Goal: Find specific page/section

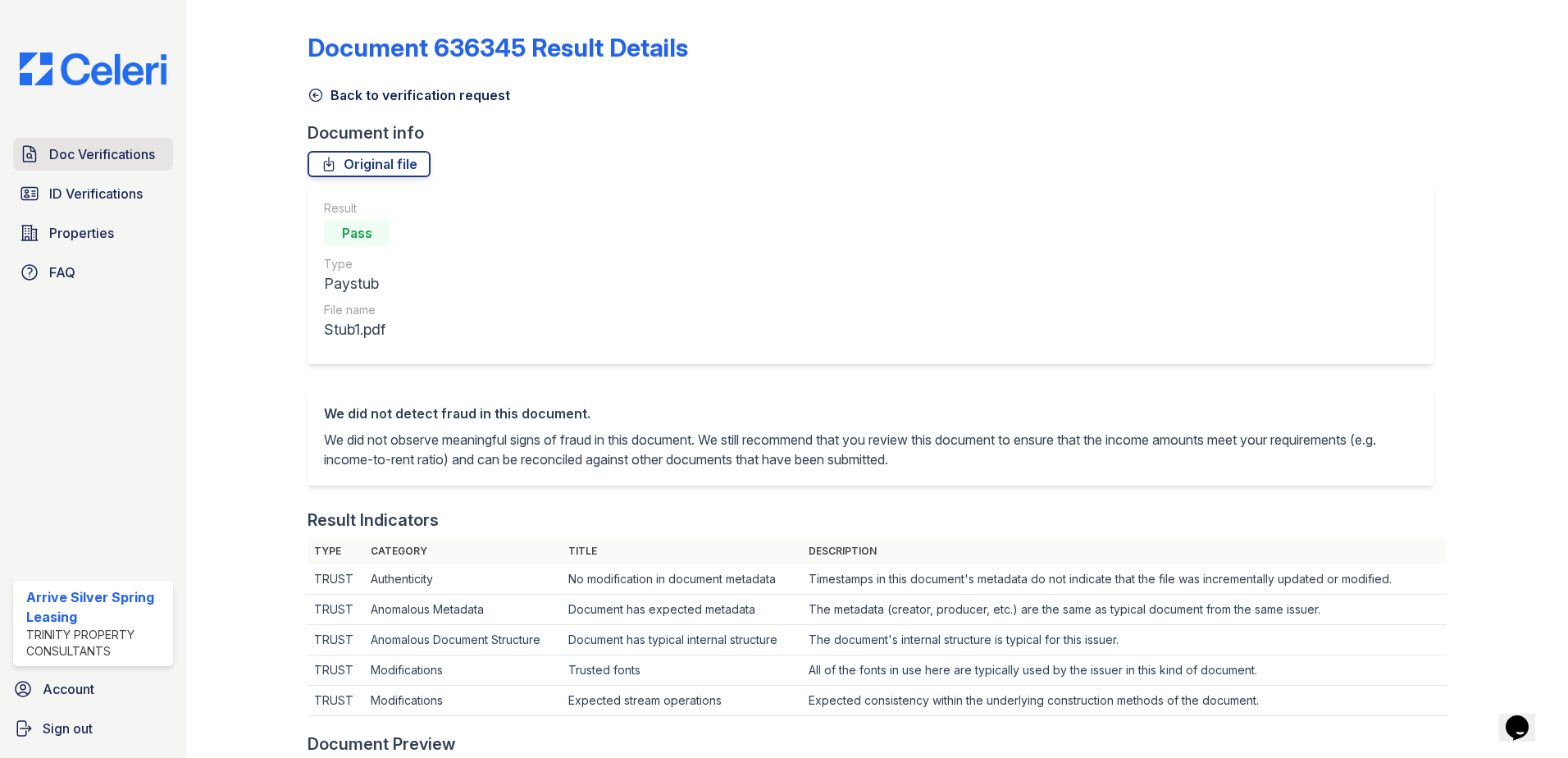
click at [88, 167] on link "Doc Verifications" at bounding box center [93, 155] width 160 height 33
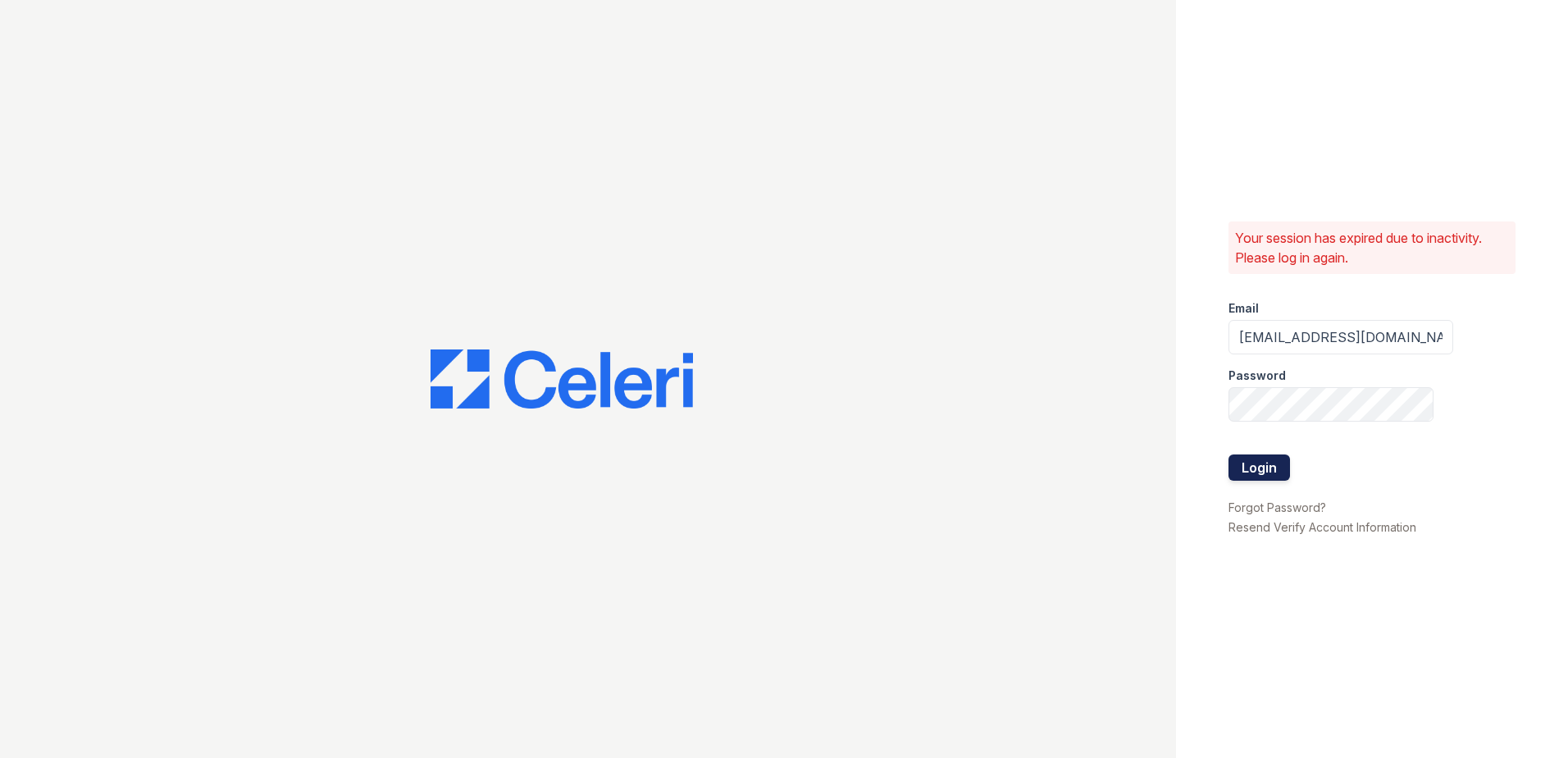
click at [1263, 475] on button "Login" at bounding box center [1260, 468] width 62 height 26
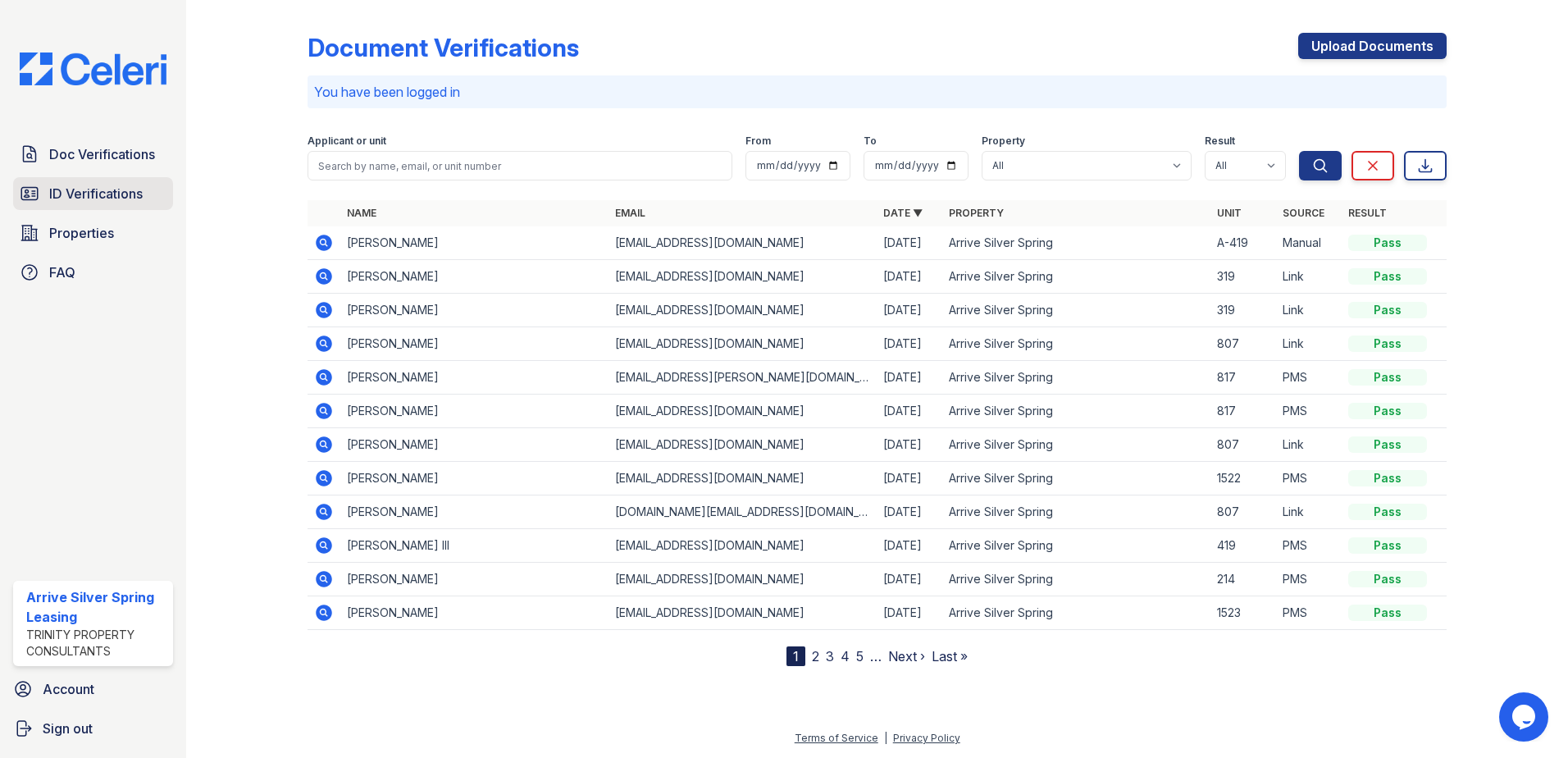
click at [73, 189] on span "ID Verifications" at bounding box center [95, 194] width 94 height 20
